Goal: Information Seeking & Learning: Find specific fact

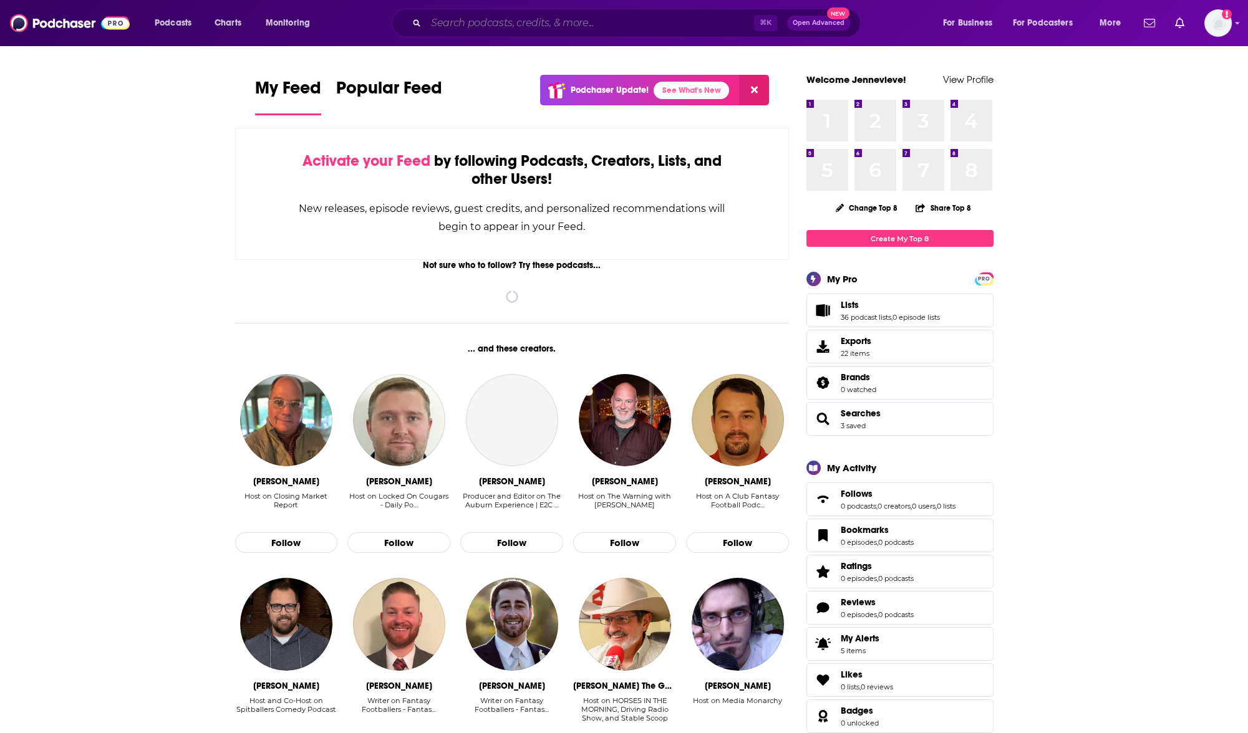
click at [478, 31] on input "Search podcasts, credits, & more..." at bounding box center [590, 23] width 328 height 20
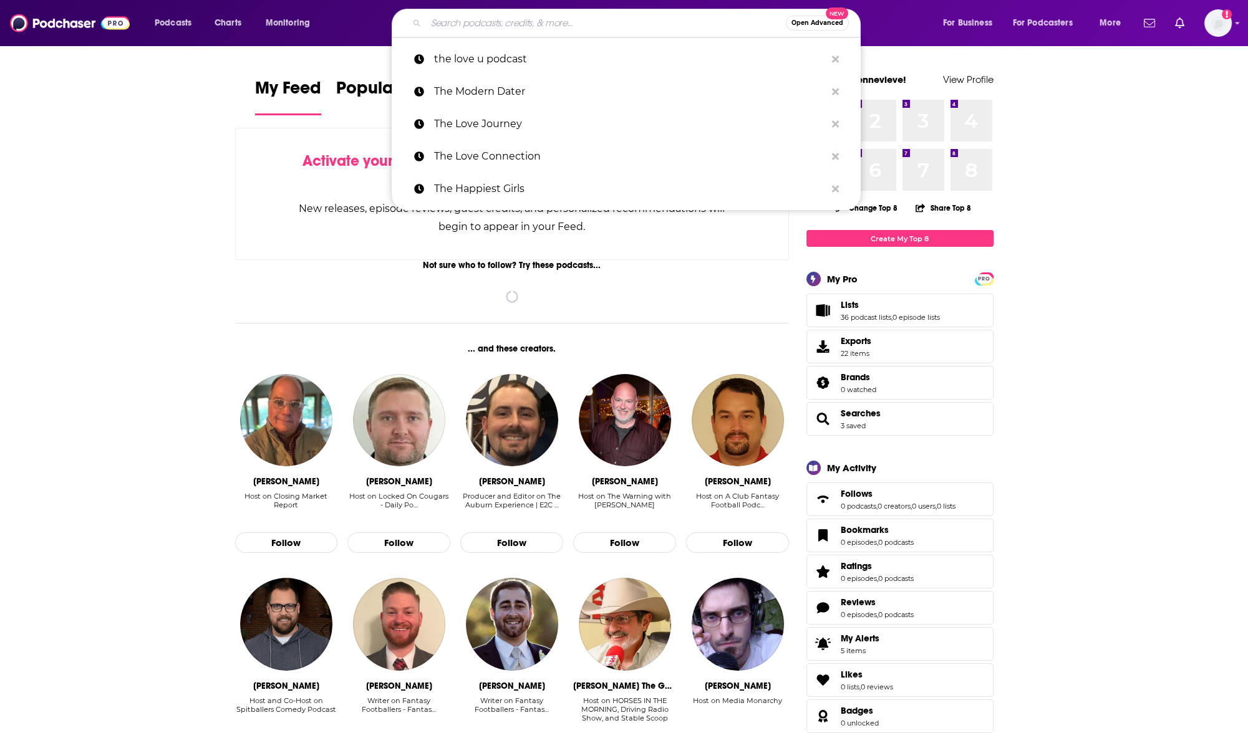
paste input "NYSE"
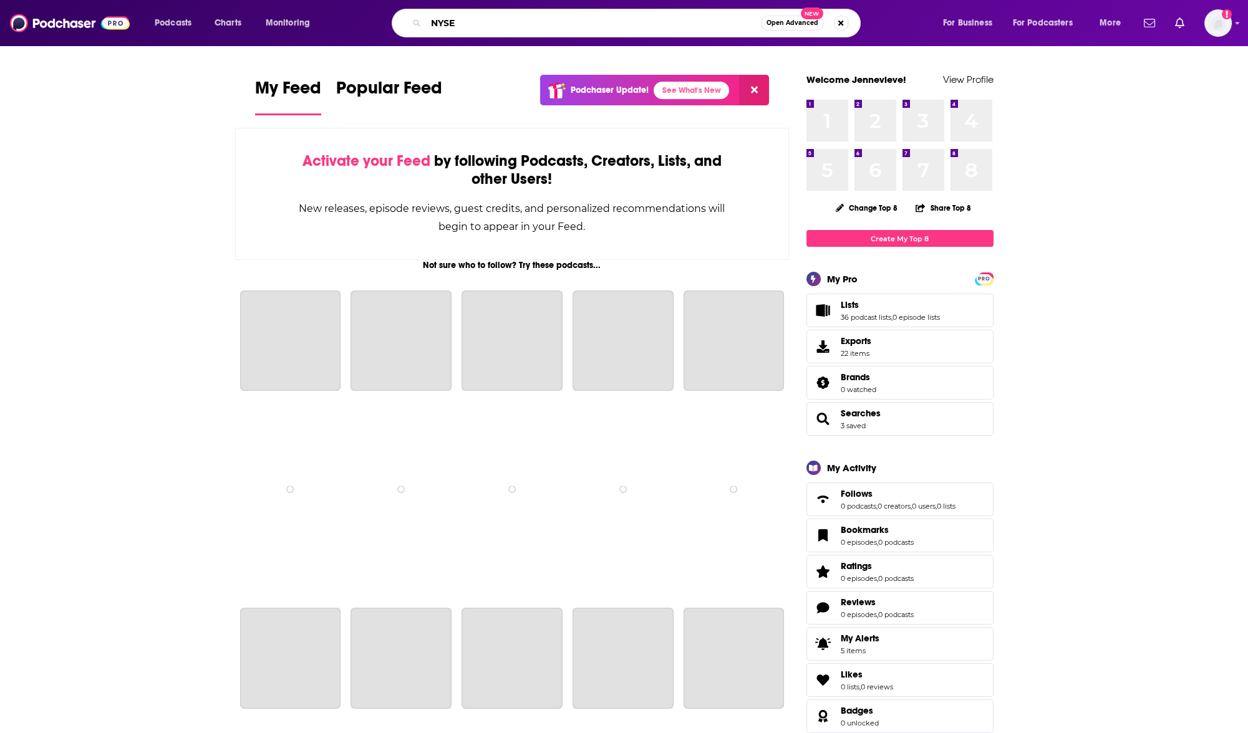
type input "NYSE"
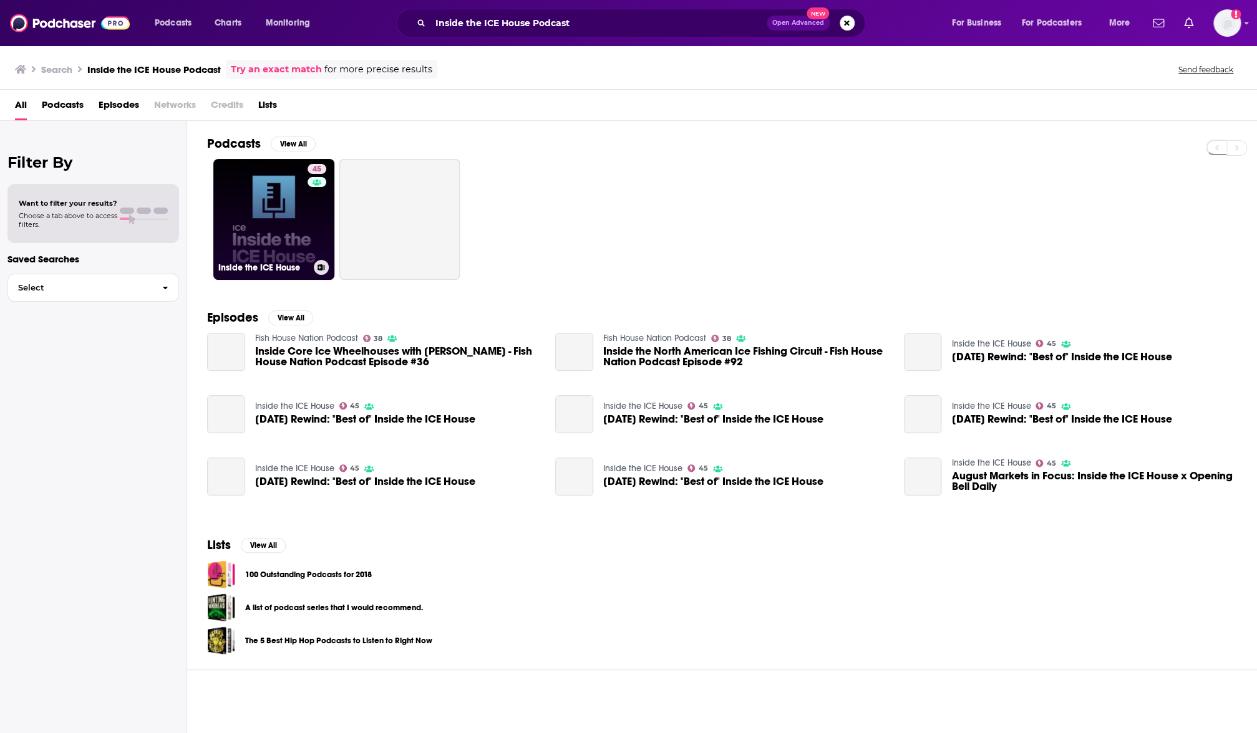
click at [301, 243] on link "45 Inside the ICE House" at bounding box center [273, 219] width 121 height 121
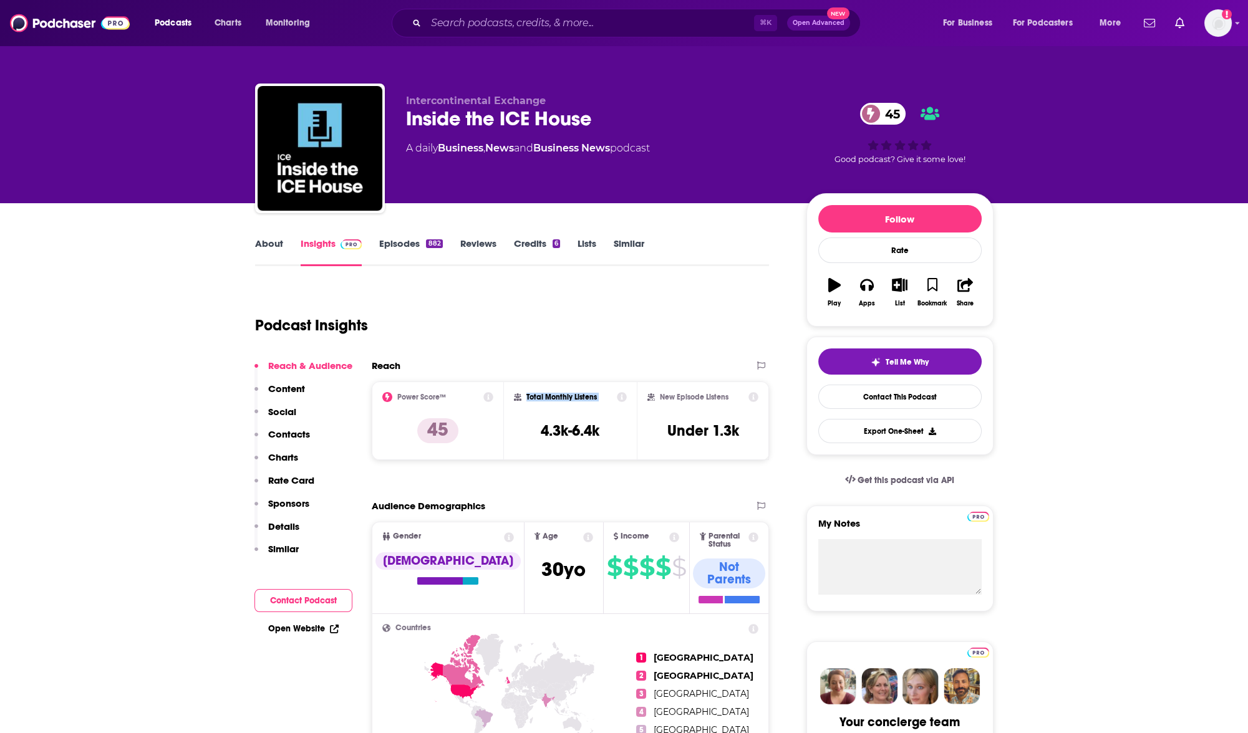
drag, startPoint x: 558, startPoint y: 422, endPoint x: 523, endPoint y: 397, distance: 42.9
click at [523, 397] on div "Total Monthly Listens 4.3k-6.4k" at bounding box center [570, 420] width 113 height 57
click at [523, 392] on div "Total Monthly Listens" at bounding box center [570, 397] width 113 height 10
drag, startPoint x: 584, startPoint y: 404, endPoint x: 614, endPoint y: 437, distance: 45.0
click at [614, 437] on div "Total Monthly Listens 4.3k-6.4k" at bounding box center [570, 420] width 113 height 57
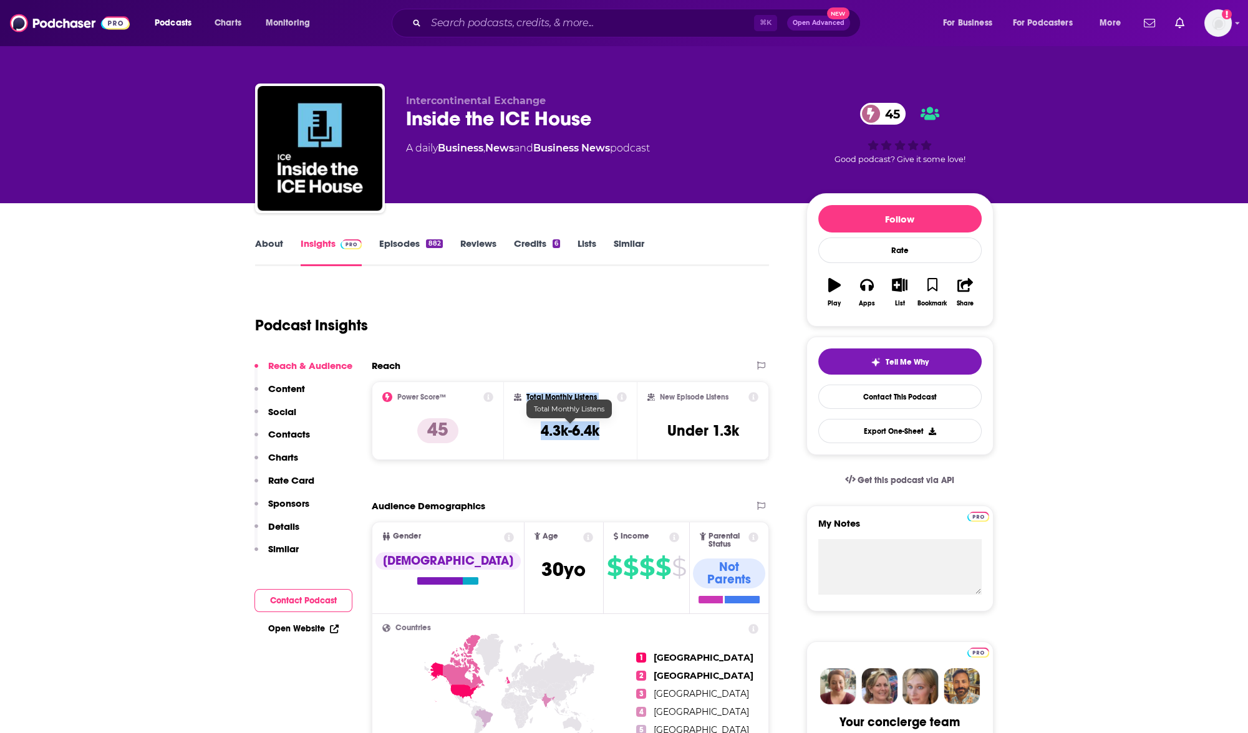
copy div "Total Monthly Listens 4.3k-6.4k"
